Goal: Information Seeking & Learning: Find specific fact

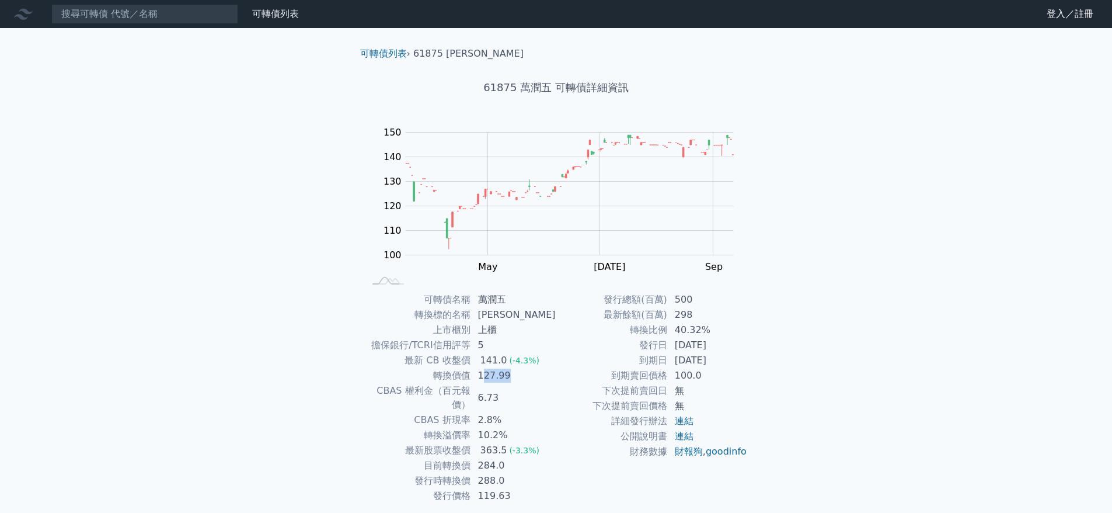
drag, startPoint x: 487, startPoint y: 376, endPoint x: 516, endPoint y: 375, distance: 29.2
click at [516, 375] on td "127.99" at bounding box center [513, 375] width 85 height 15
click at [520, 377] on td "127.99" at bounding box center [513, 375] width 85 height 15
drag, startPoint x: 525, startPoint y: 379, endPoint x: 482, endPoint y: 379, distance: 43.8
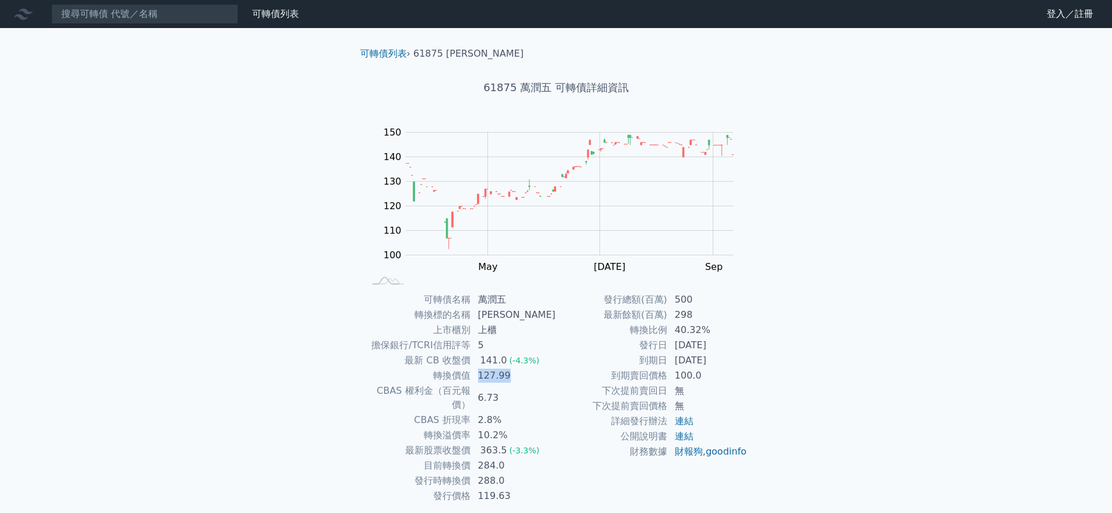
click at [482, 379] on td "127.99" at bounding box center [513, 375] width 85 height 15
drag, startPoint x: 487, startPoint y: 392, endPoint x: 503, endPoint y: 391, distance: 15.9
click at [503, 391] on td "6.73" at bounding box center [513, 397] width 85 height 29
